Goal: Communication & Community: Connect with others

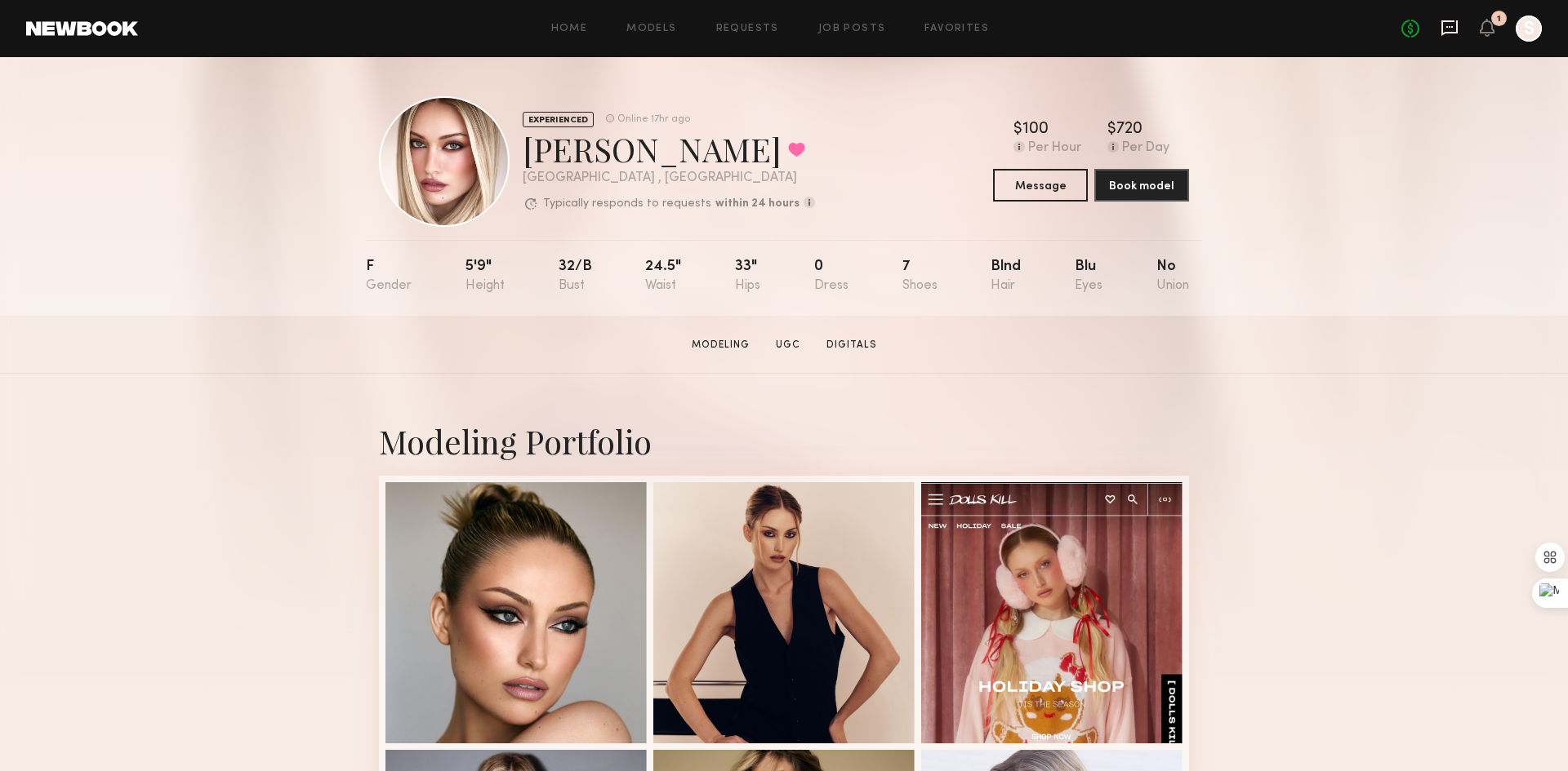
click at [1444, 27] on icon at bounding box center [1449, 27] width 16 height 16
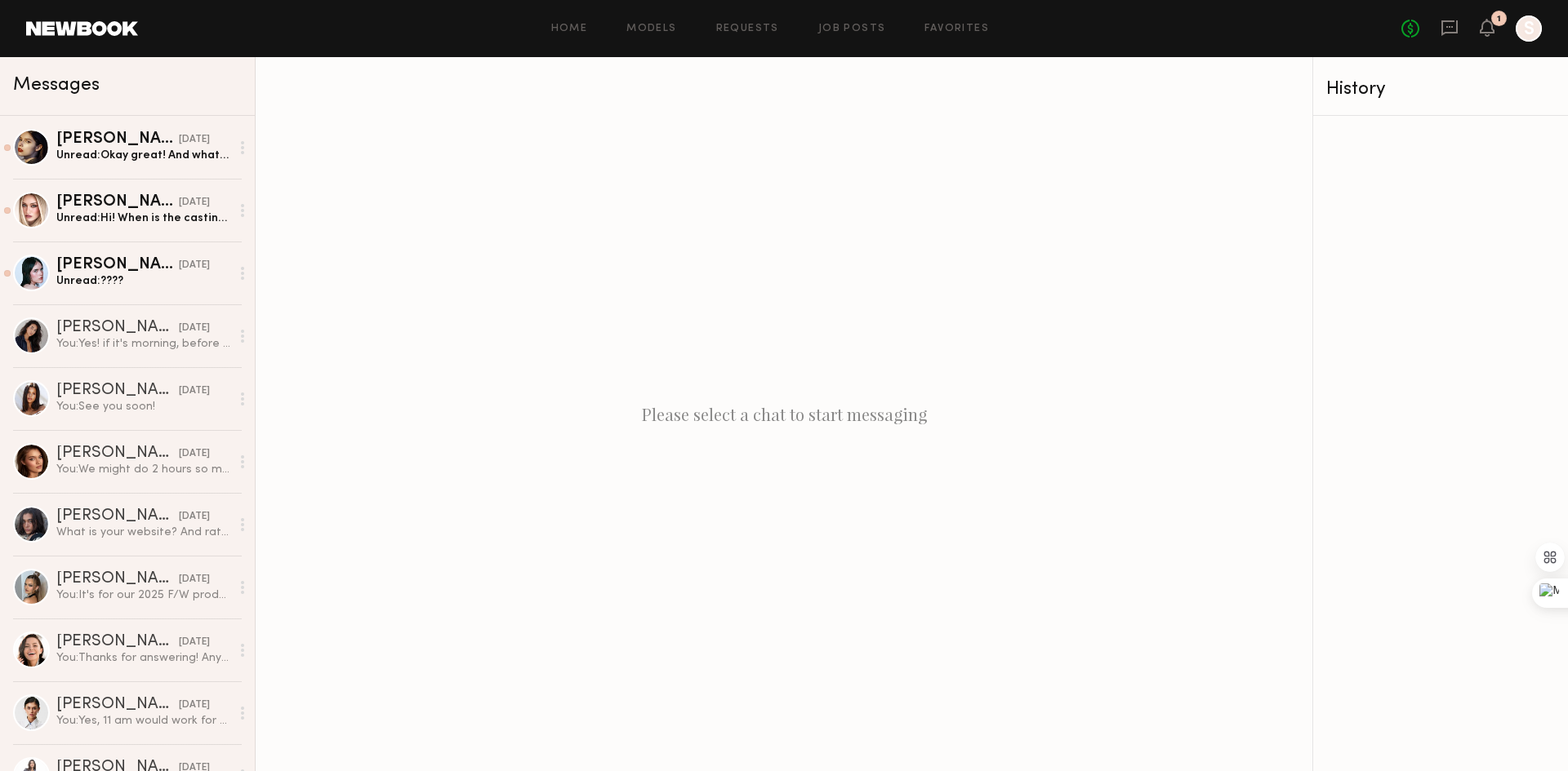
click at [1444, 27] on icon at bounding box center [1449, 28] width 18 height 18
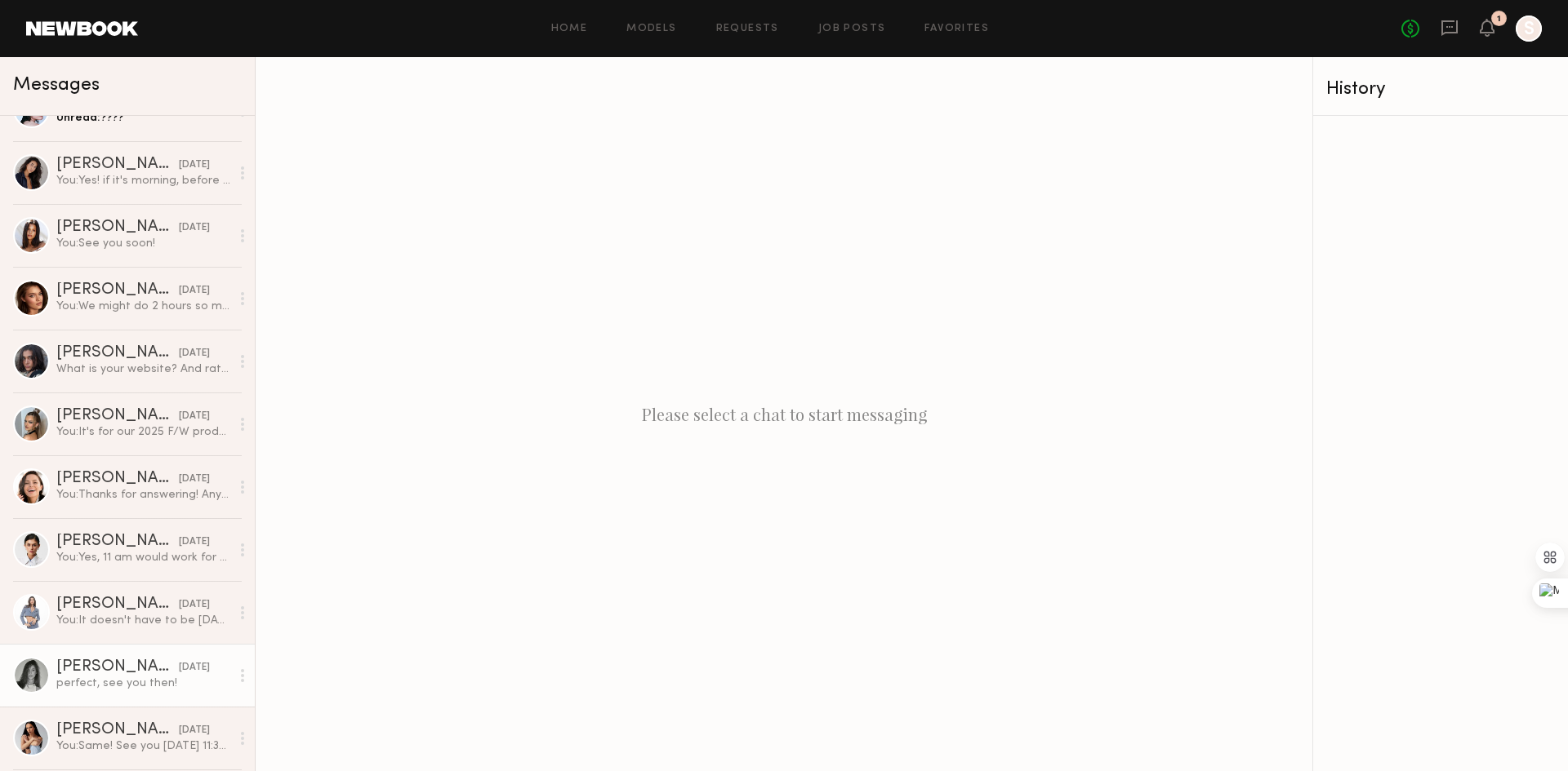
scroll to position [327, 0]
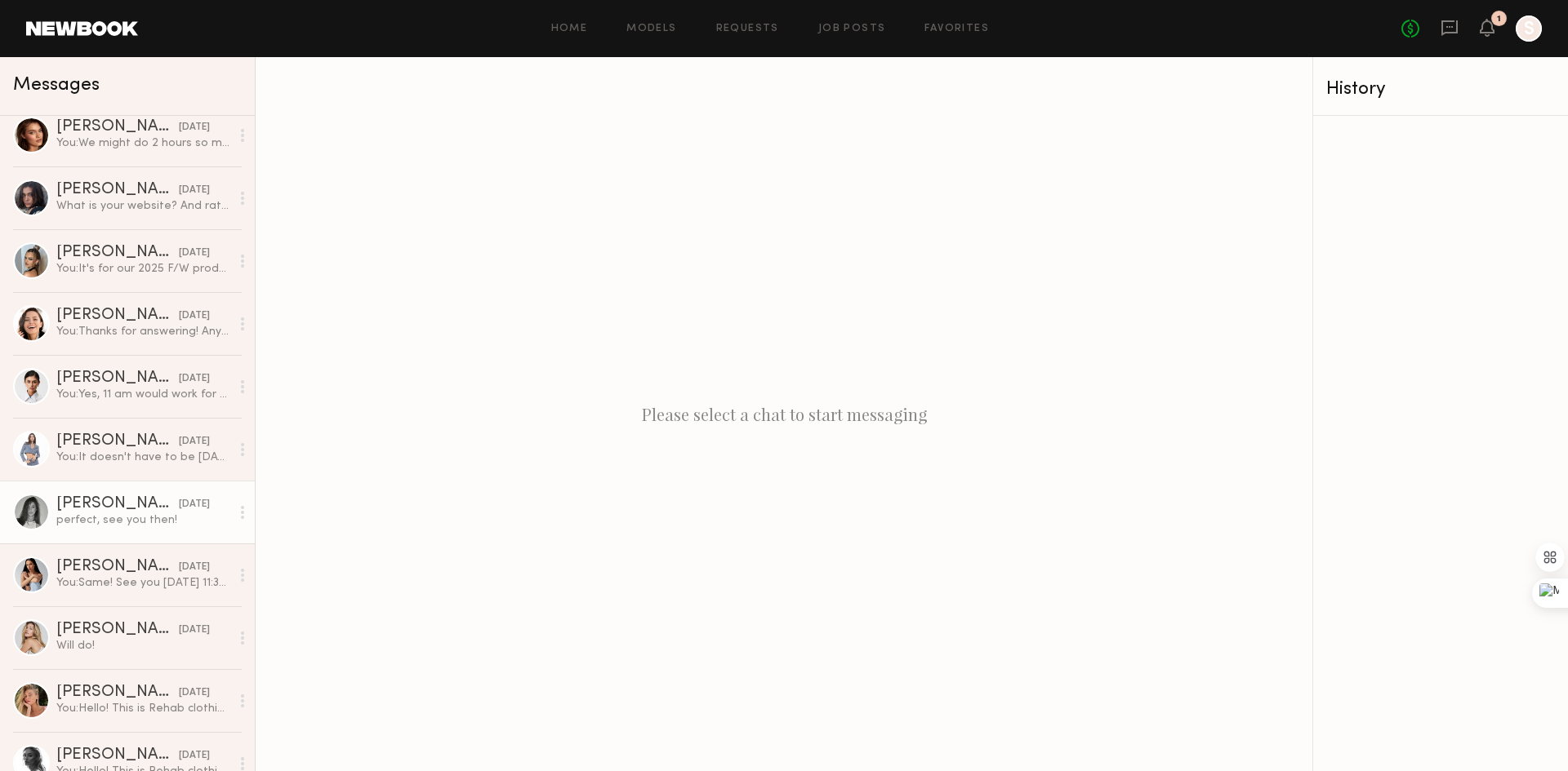
click at [141, 501] on div "Tayler C." at bounding box center [118, 505] width 123 height 16
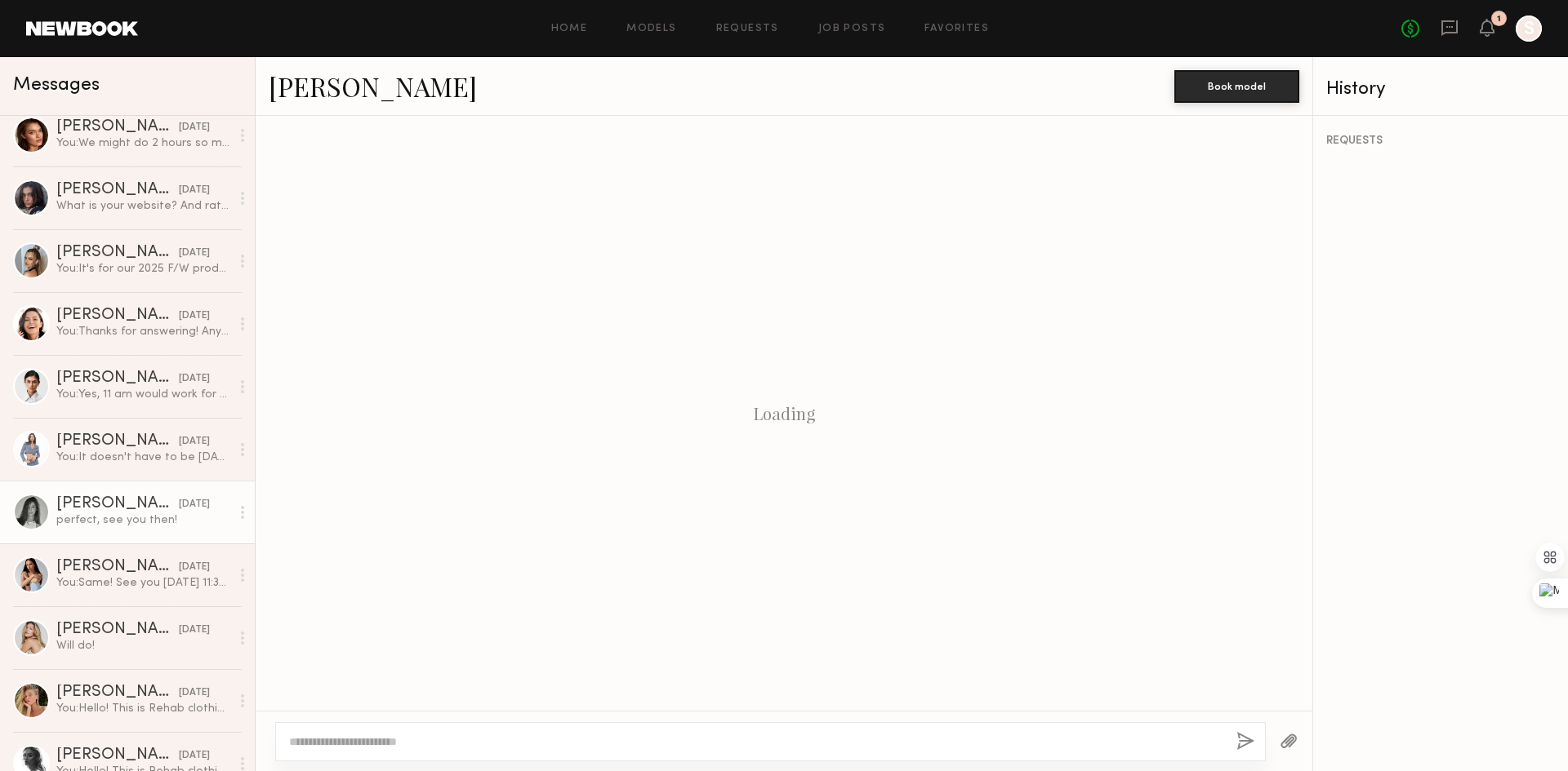
scroll to position [651, 0]
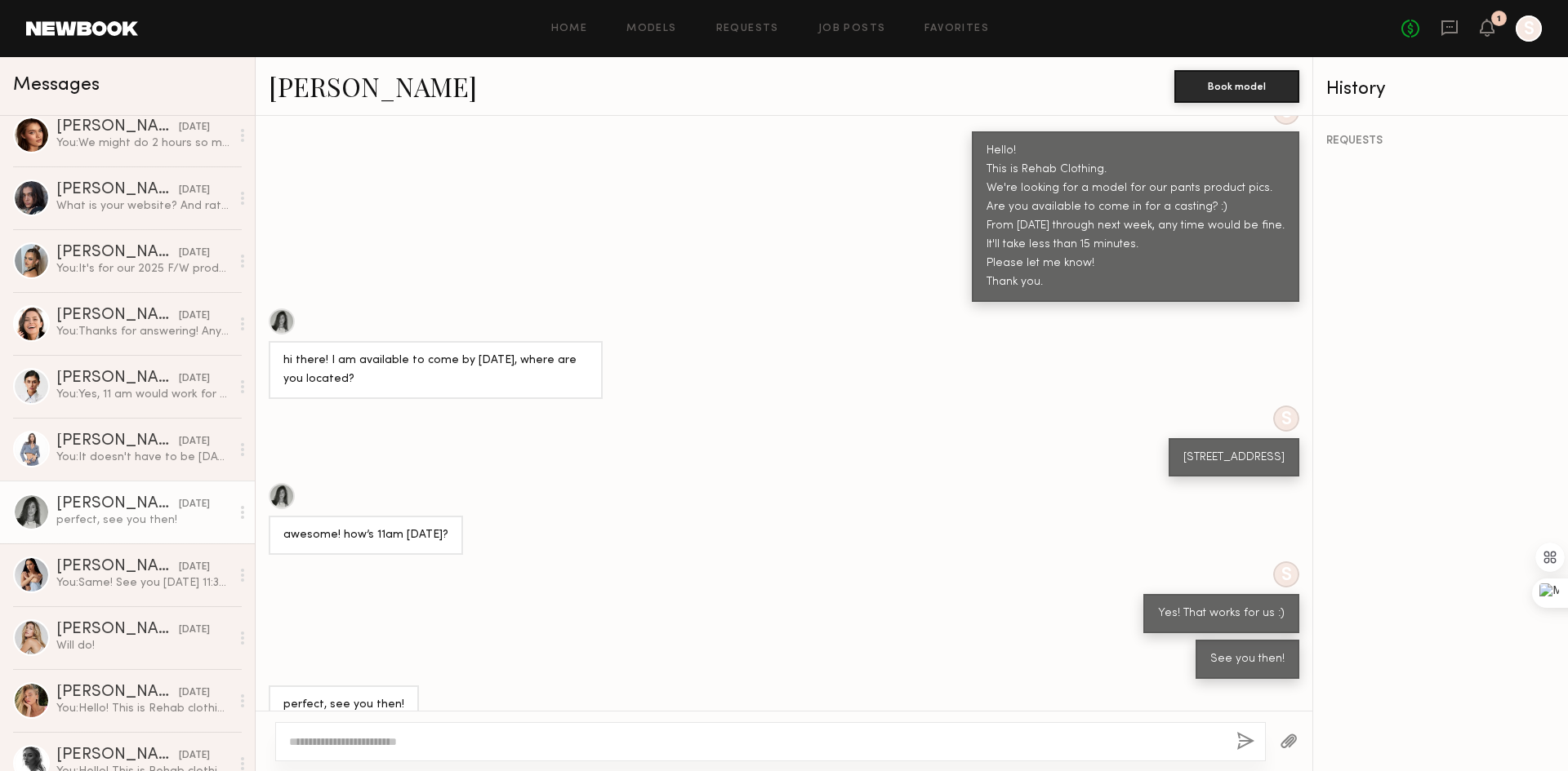
click at [310, 77] on link "Tayler C." at bounding box center [373, 86] width 209 height 35
click at [596, 737] on textarea at bounding box center [756, 742] width 934 height 16
type textarea "*"
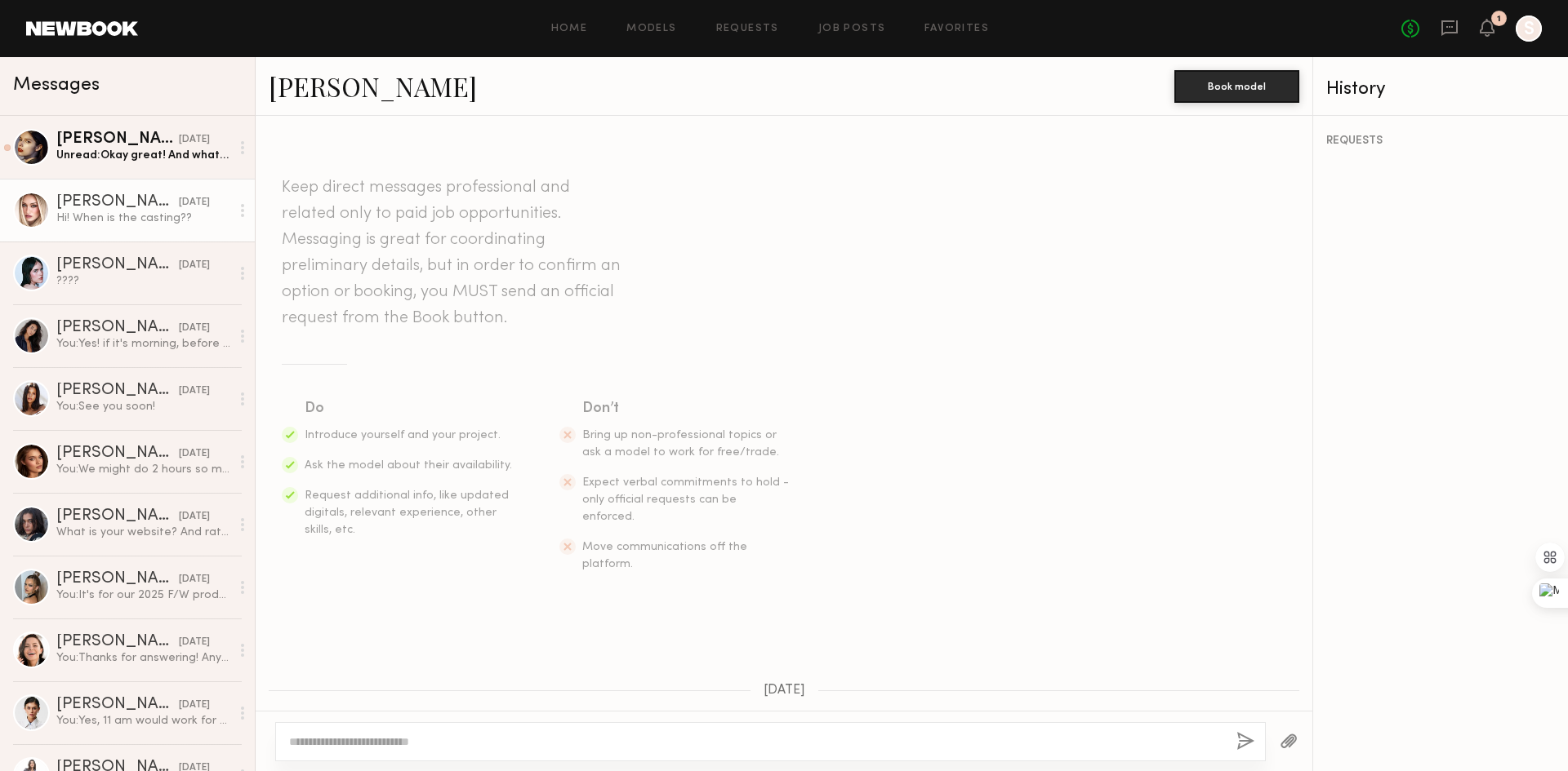
scroll to position [327, 0]
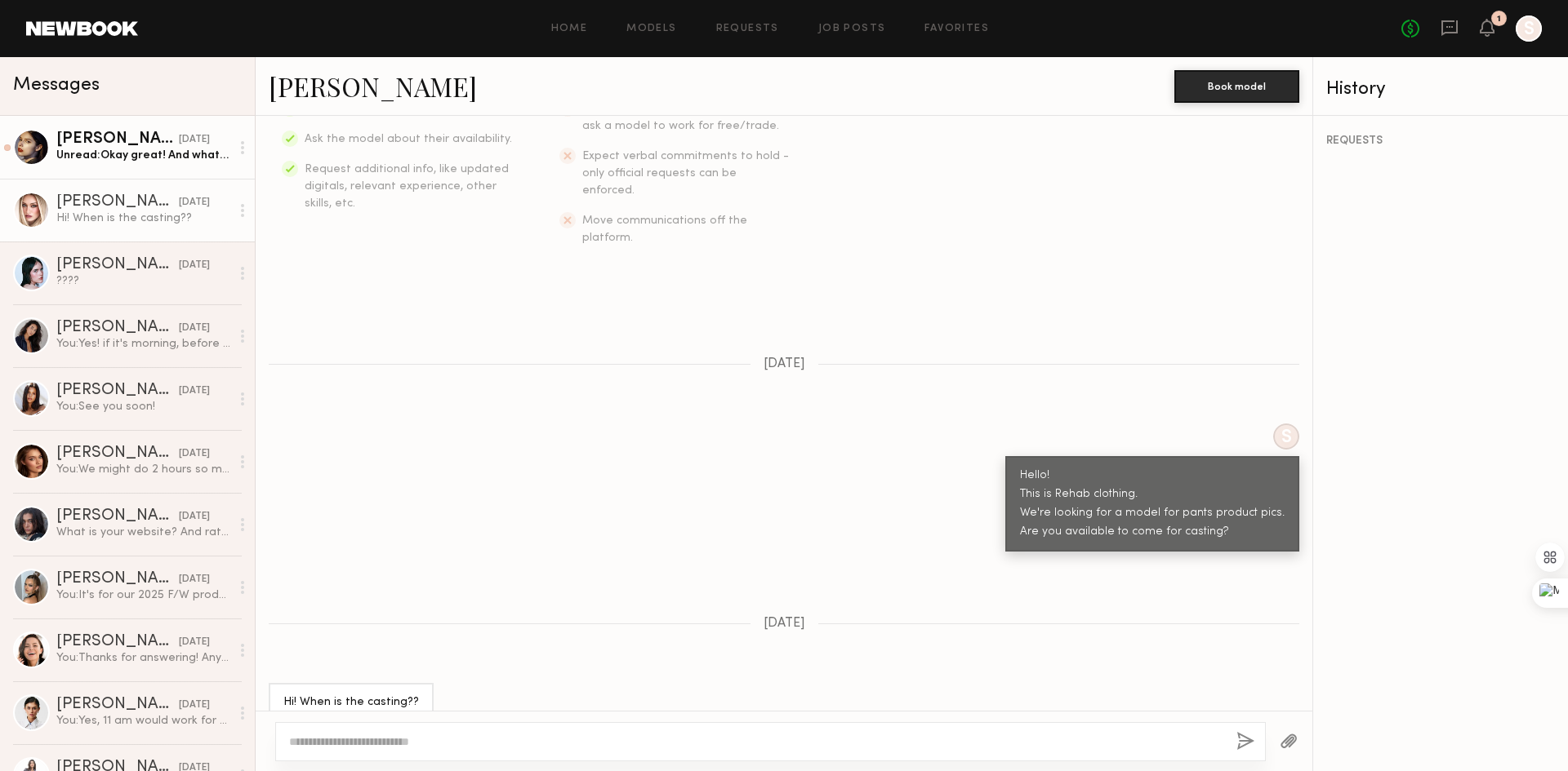
click at [124, 153] on div "Unread: Okay great! And what are the job details?" at bounding box center [144, 155] width 174 height 16
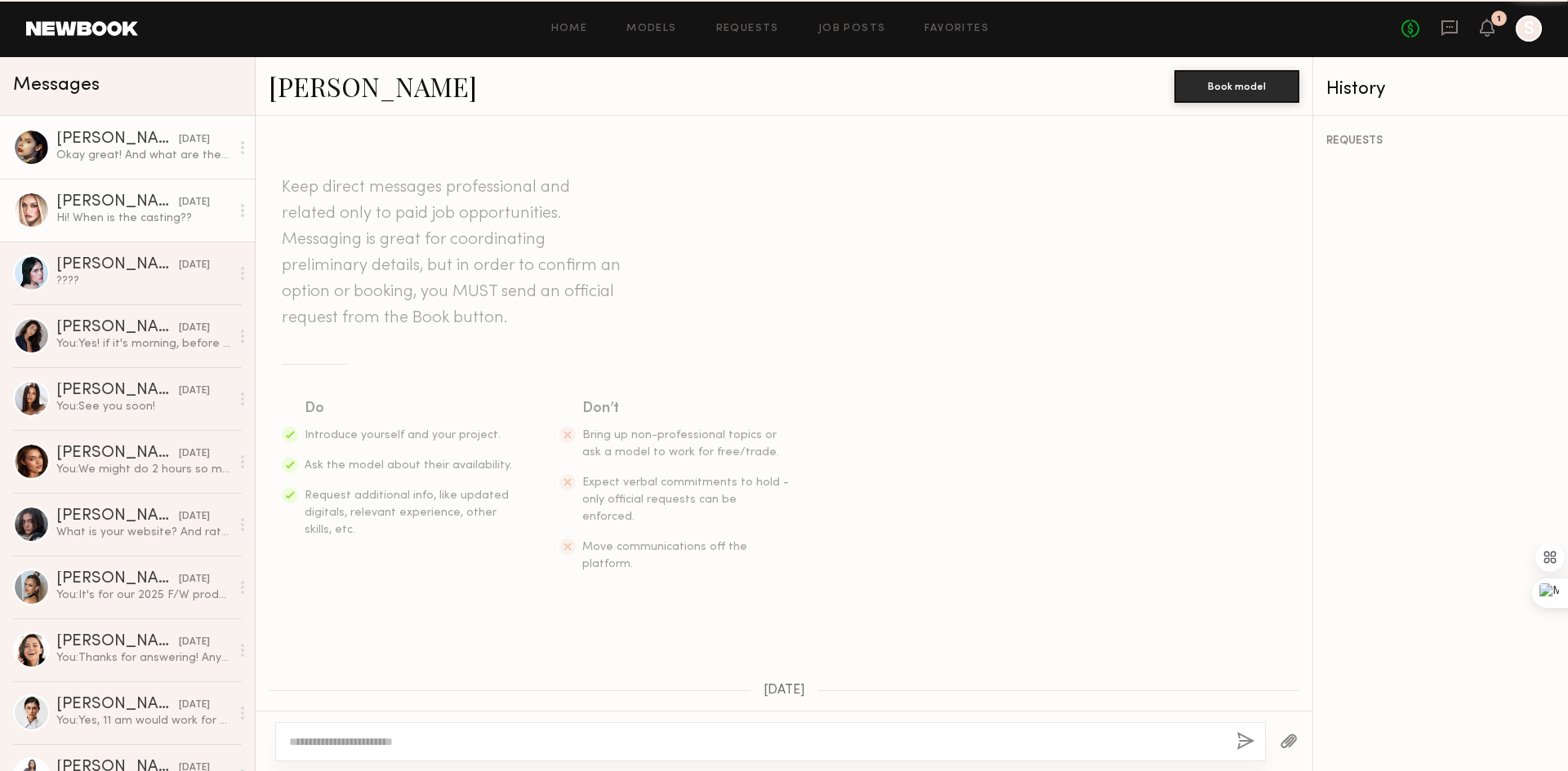
scroll to position [540, 0]
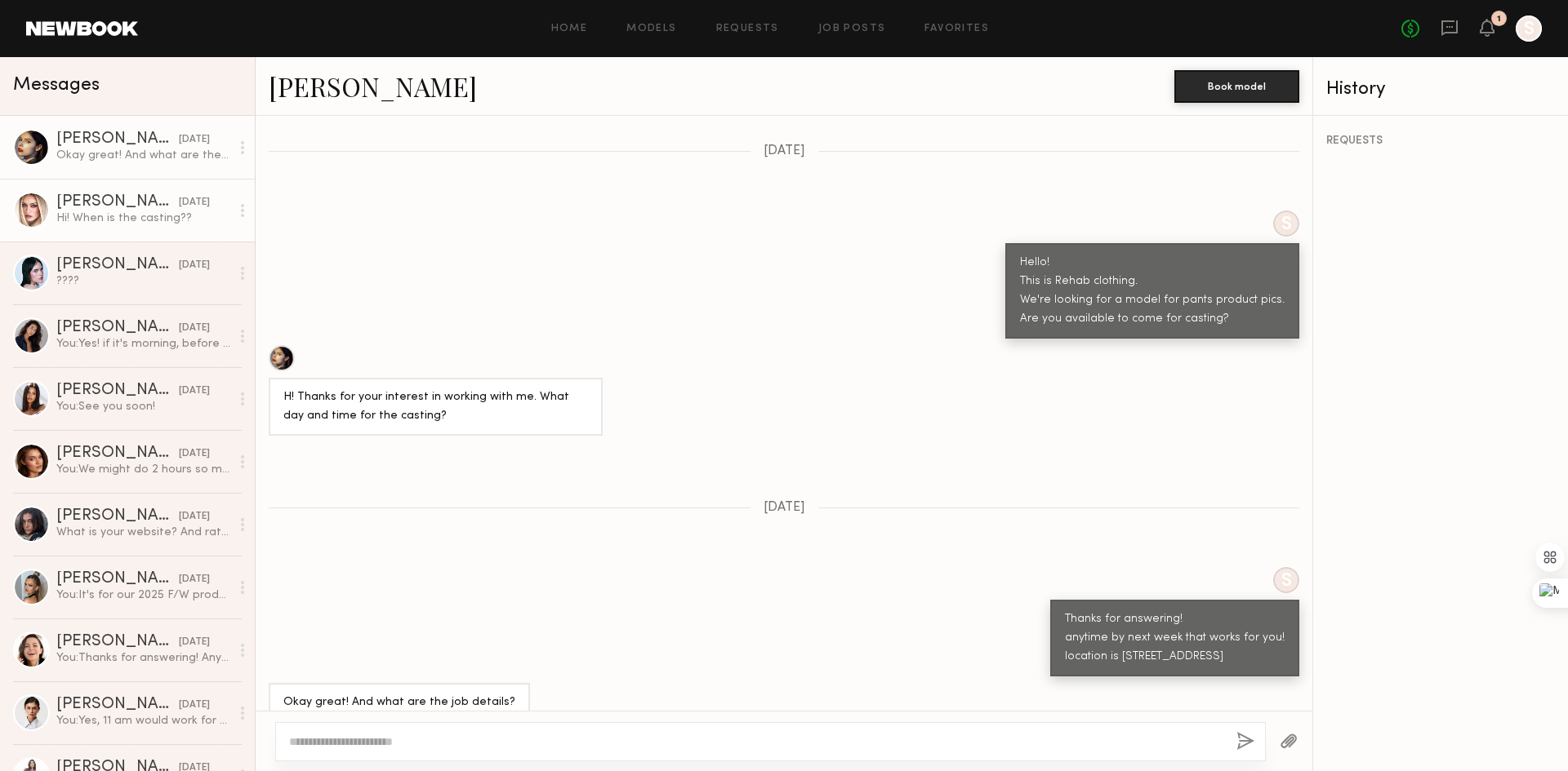
click at [144, 233] on link "Charlotte G. yesterday Hi! When is the casting??" at bounding box center [127, 209] width 254 height 63
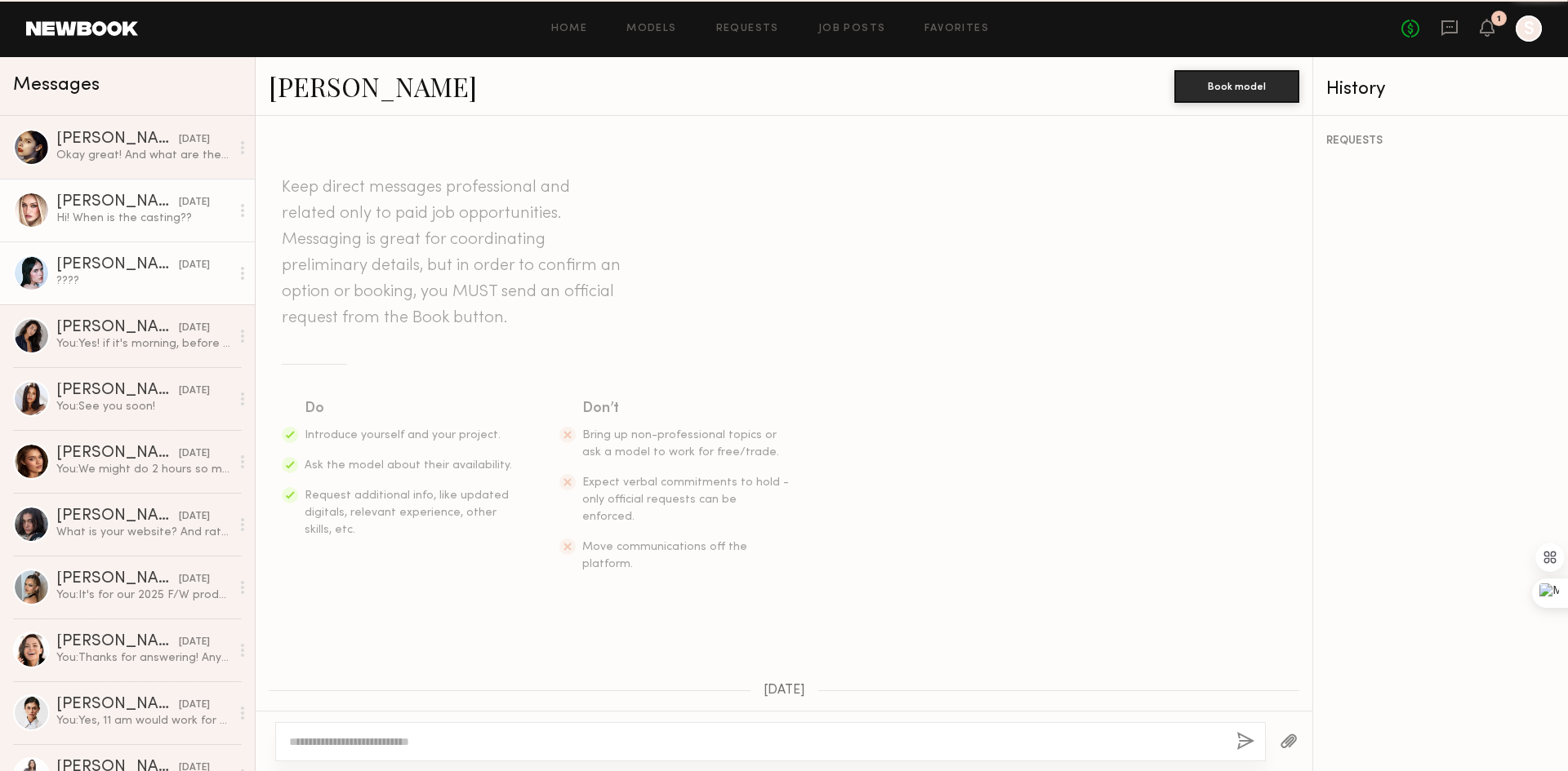
scroll to position [327, 0]
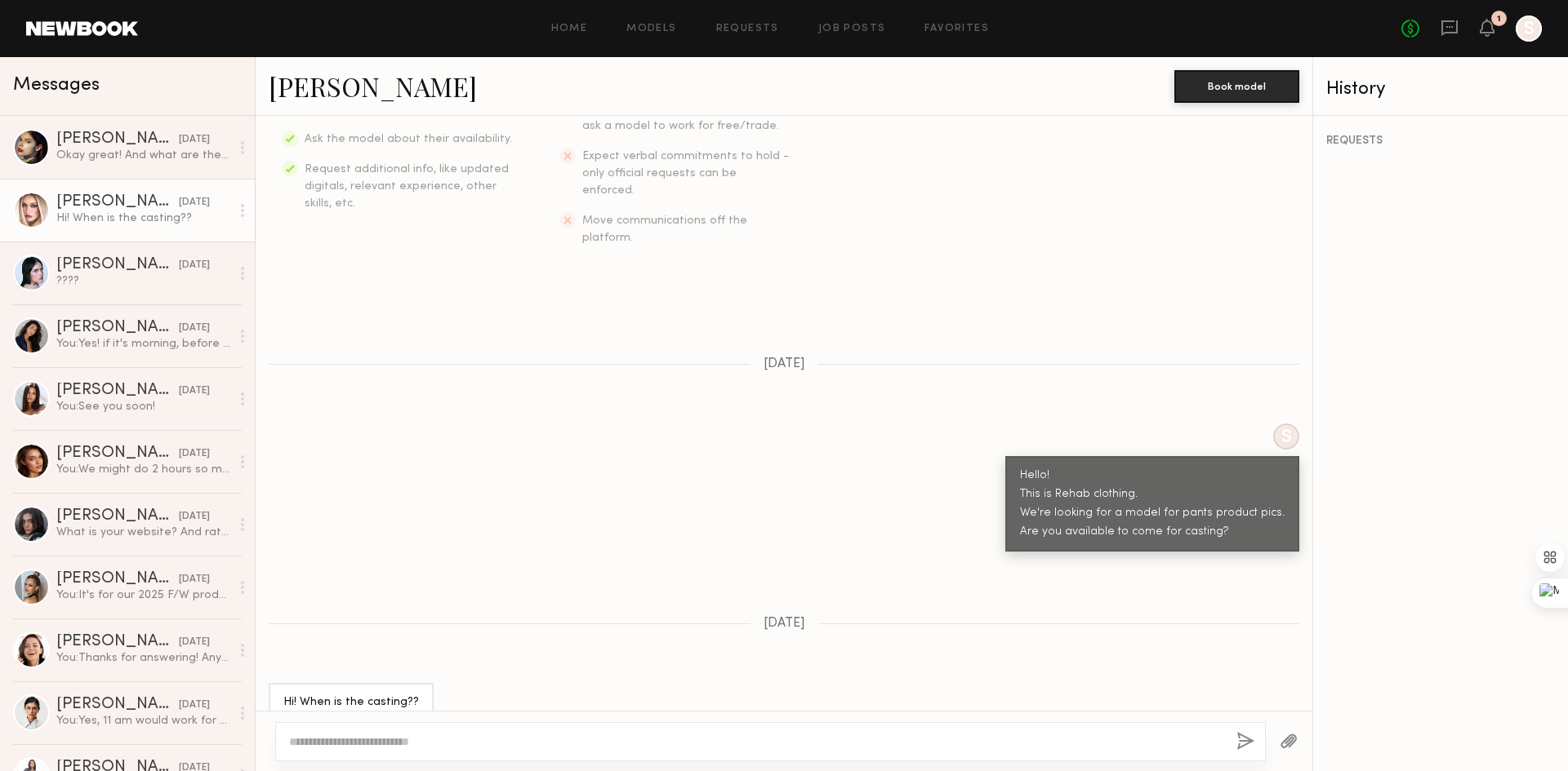
click at [338, 95] on link "Charlotte G." at bounding box center [373, 86] width 209 height 35
click at [107, 394] on div "Michaela B." at bounding box center [118, 391] width 123 height 16
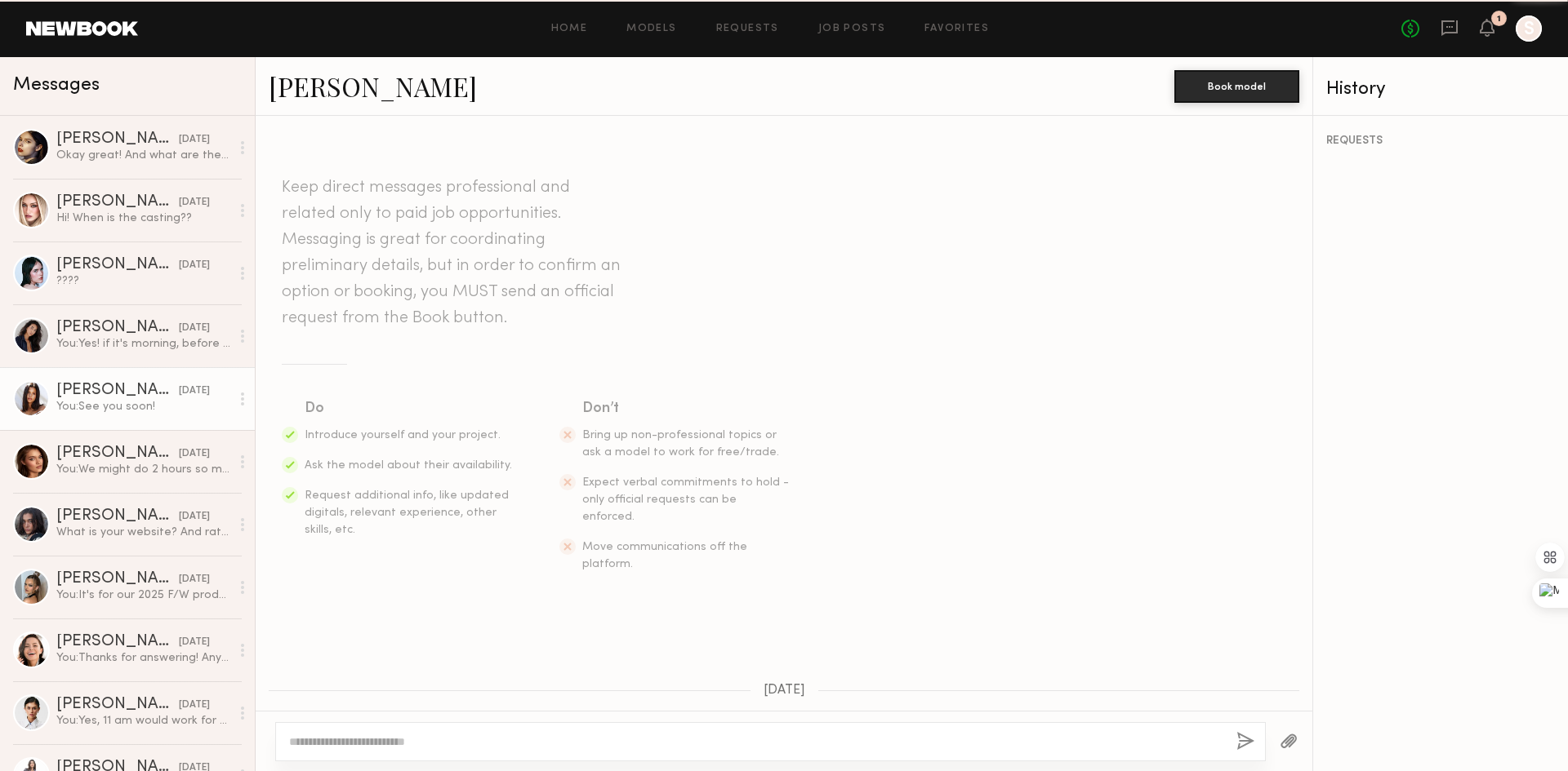
scroll to position [865, 0]
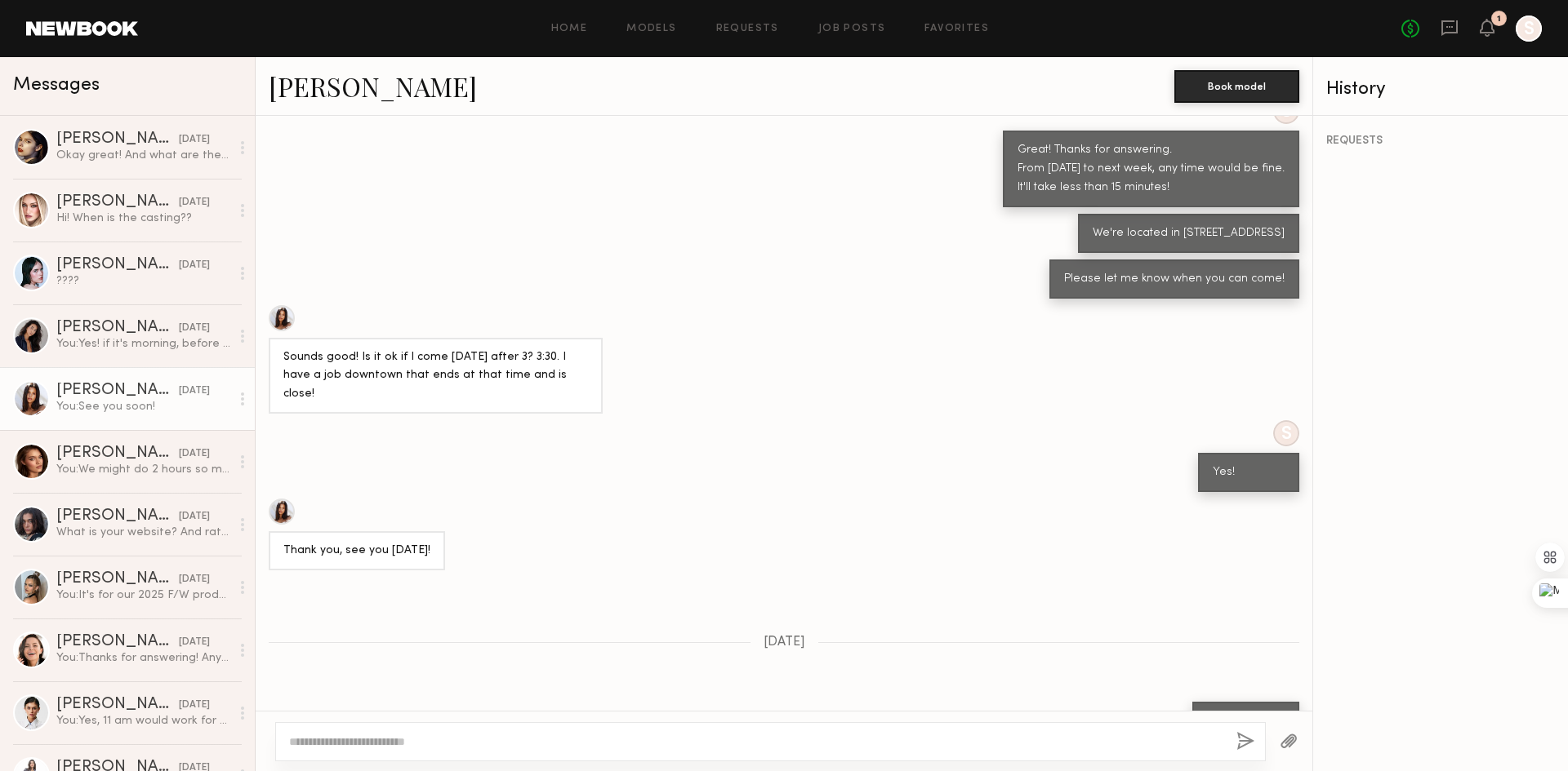
click at [315, 78] on link "Michaela B." at bounding box center [373, 86] width 209 height 35
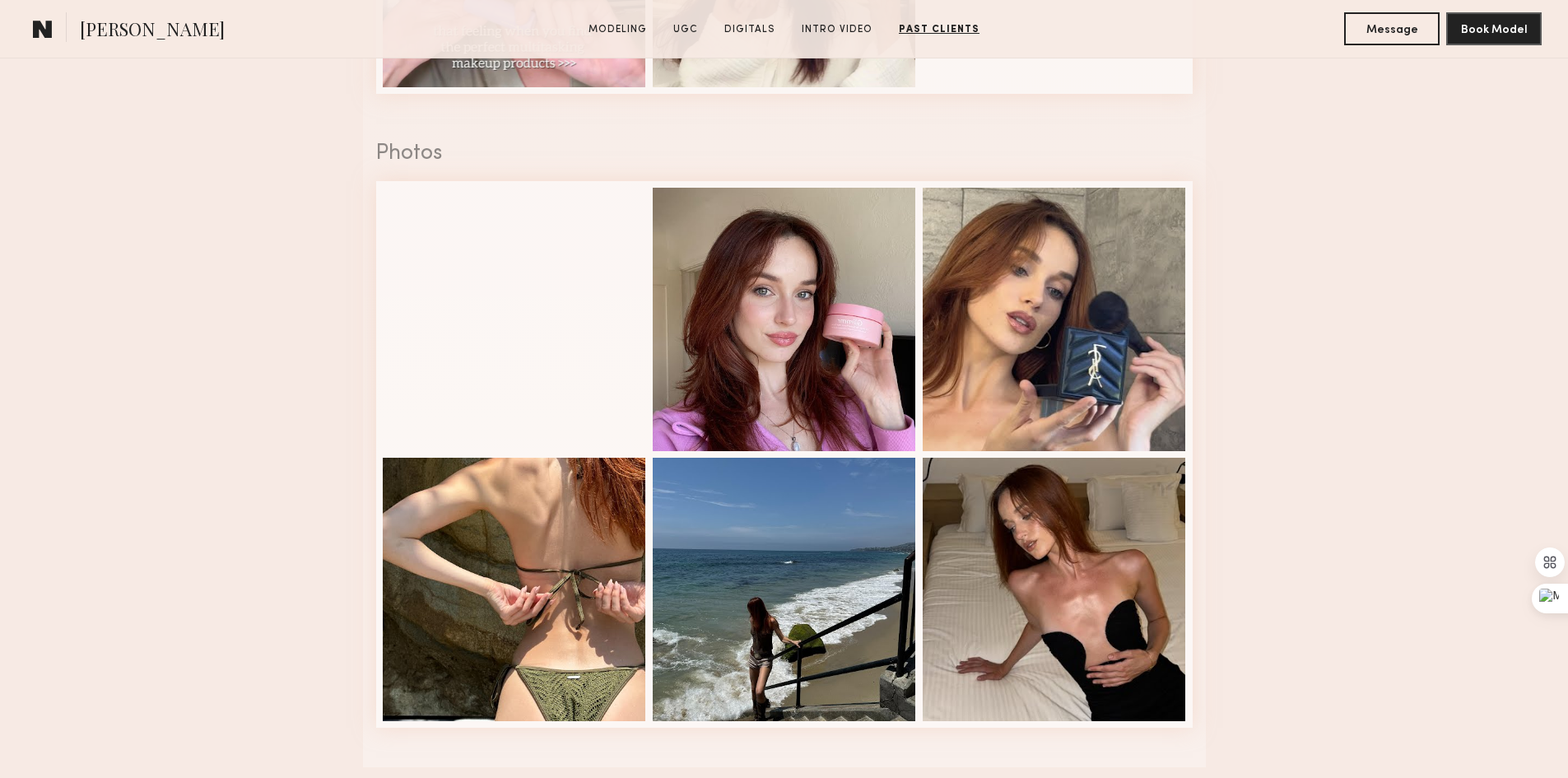
scroll to position [2388, 0]
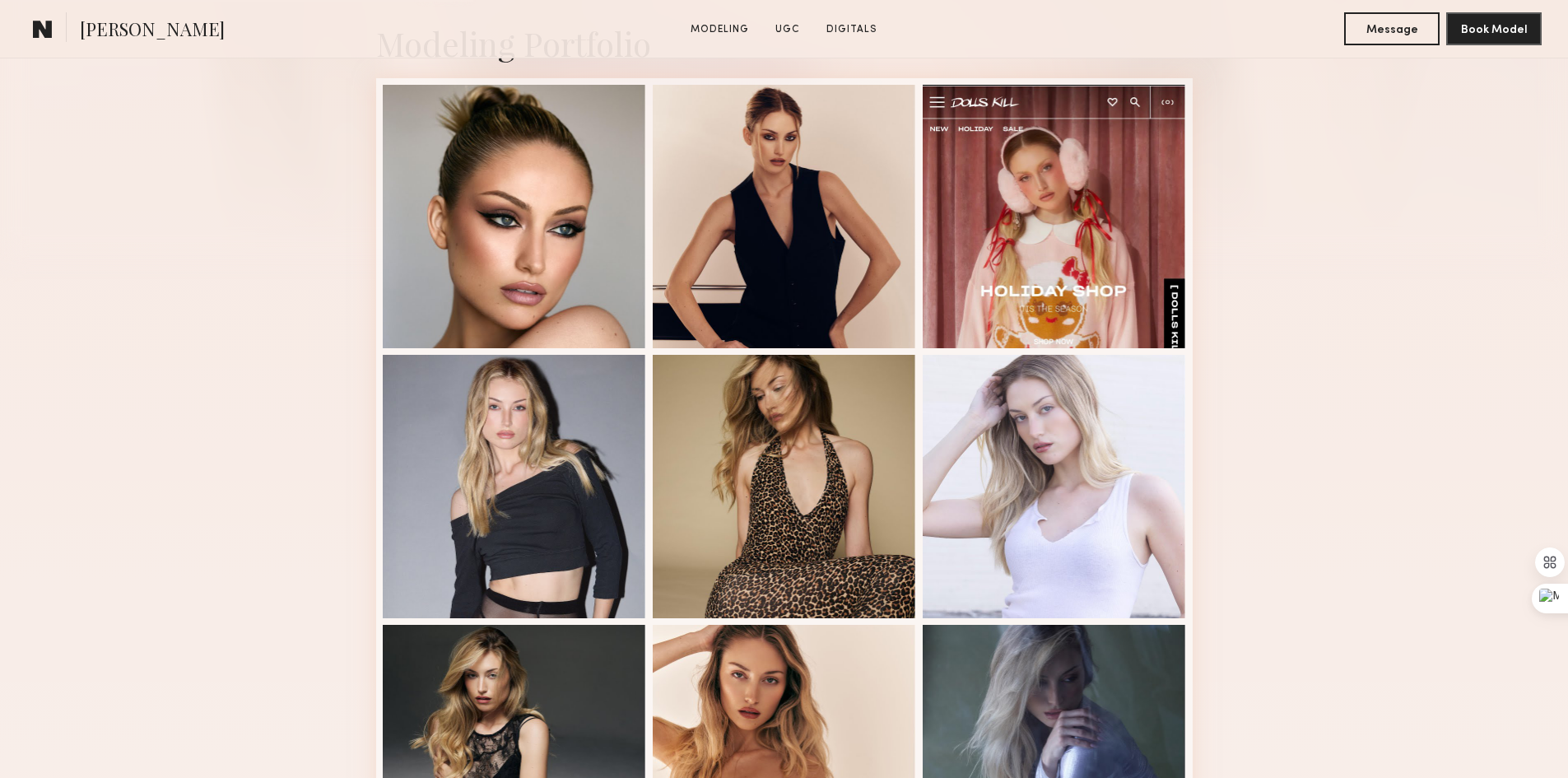
scroll to position [412, 0]
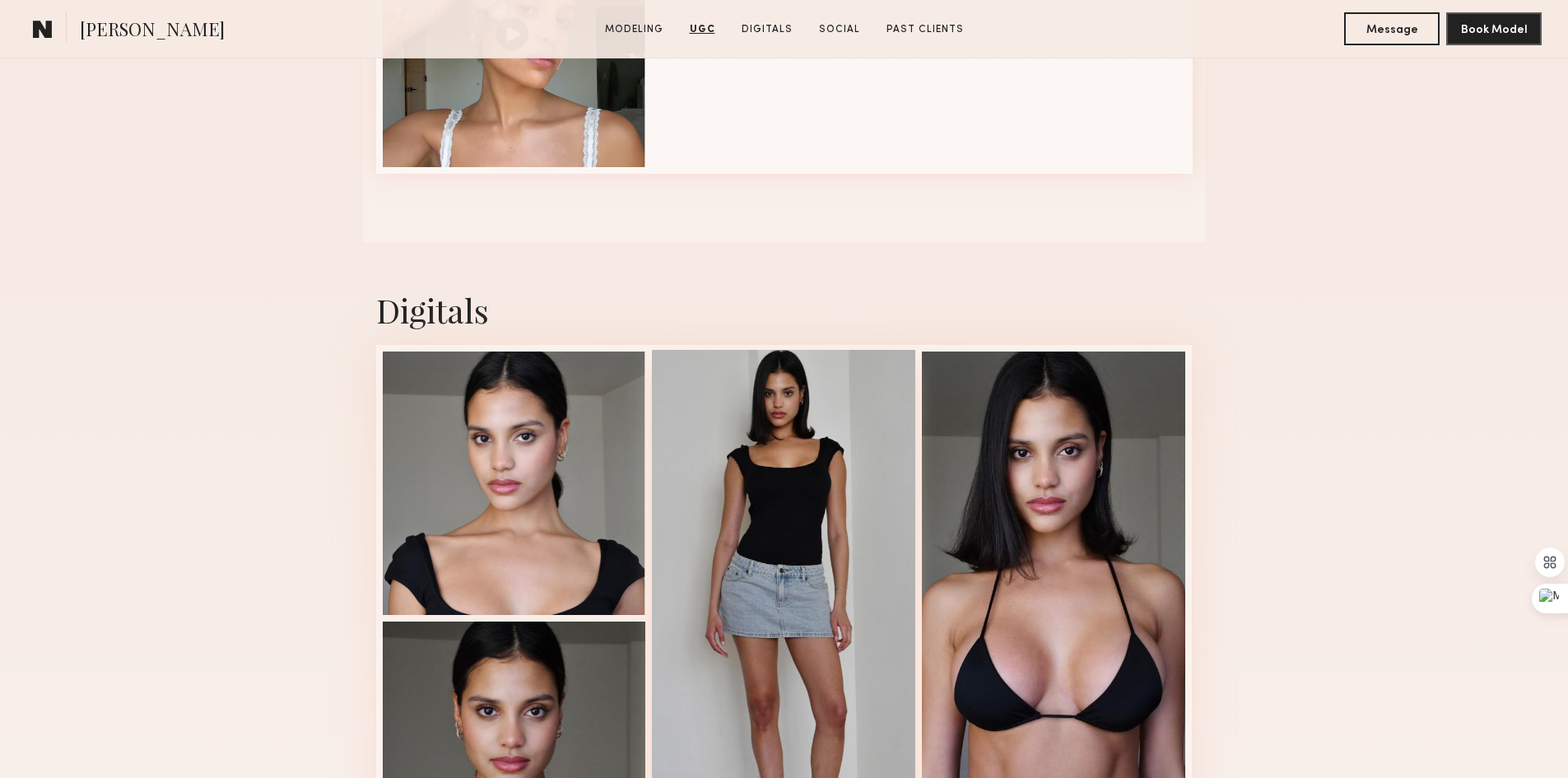
scroll to position [2059, 0]
